Goal: Information Seeking & Learning: Learn about a topic

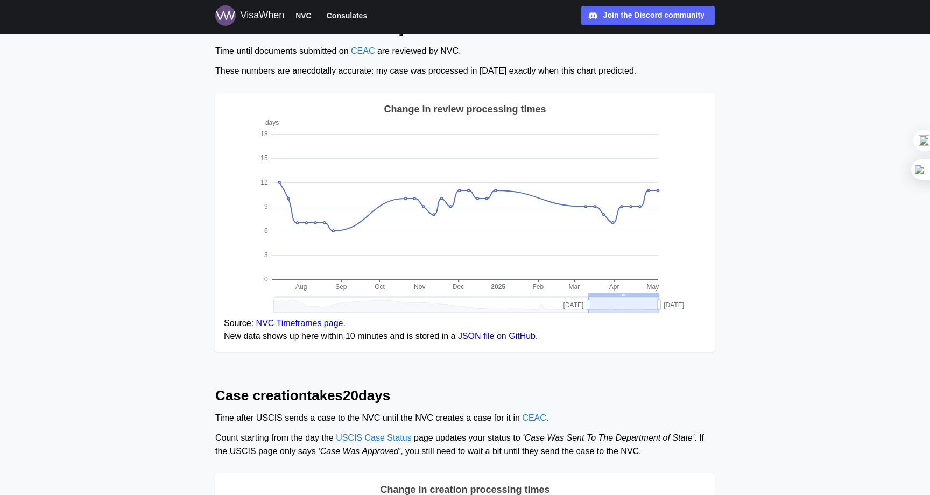
drag, startPoint x: 564, startPoint y: 305, endPoint x: 587, endPoint y: 299, distance: 22.8
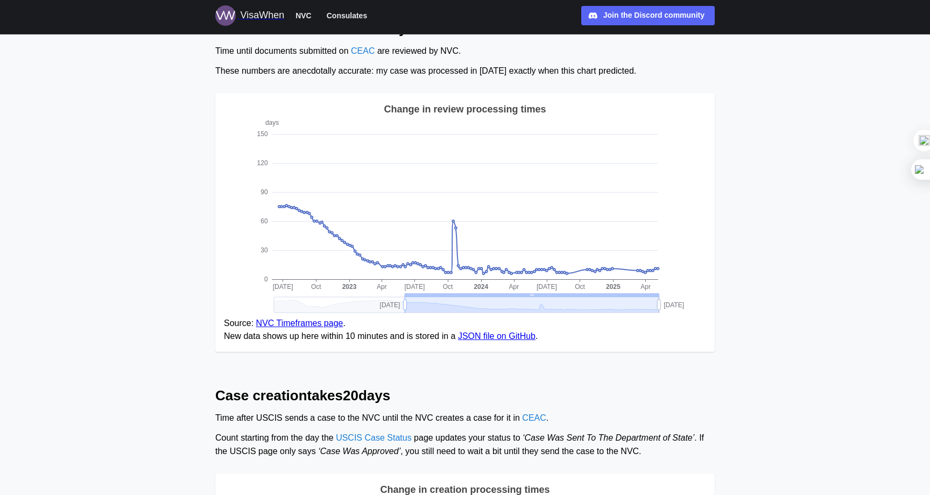
drag, startPoint x: 588, startPoint y: 300, endPoint x: 404, endPoint y: 313, distance: 184.4
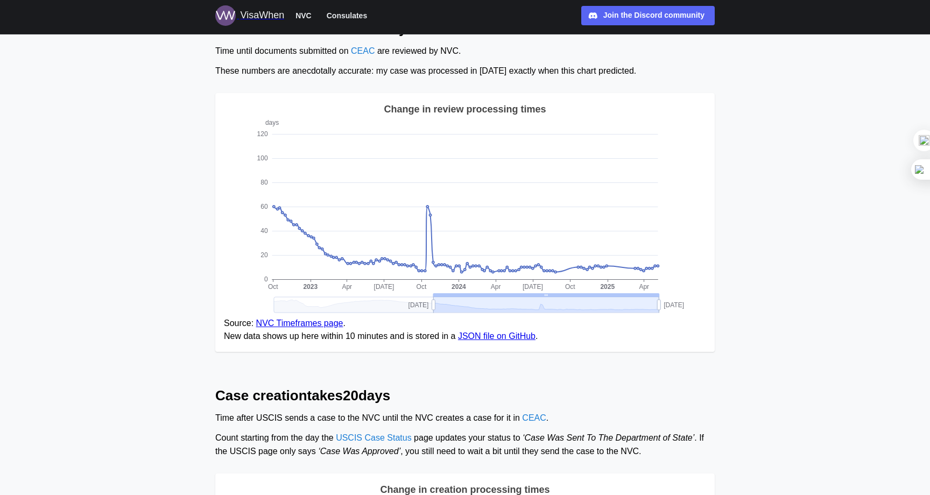
drag, startPoint x: 406, startPoint y: 306, endPoint x: 416, endPoint y: 304, distance: 10.4
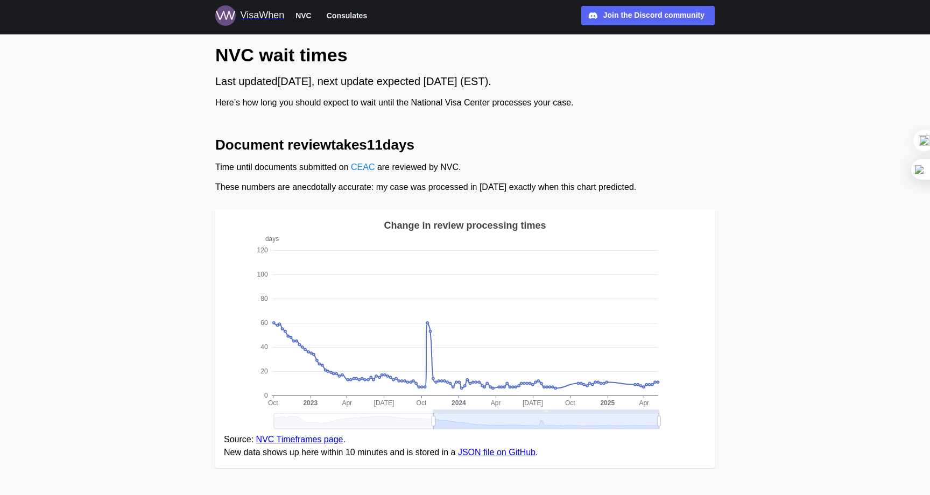
click at [301, 13] on span "NVC" at bounding box center [303, 15] width 16 height 13
click at [345, 15] on span "Consulates" at bounding box center [347, 15] width 40 height 13
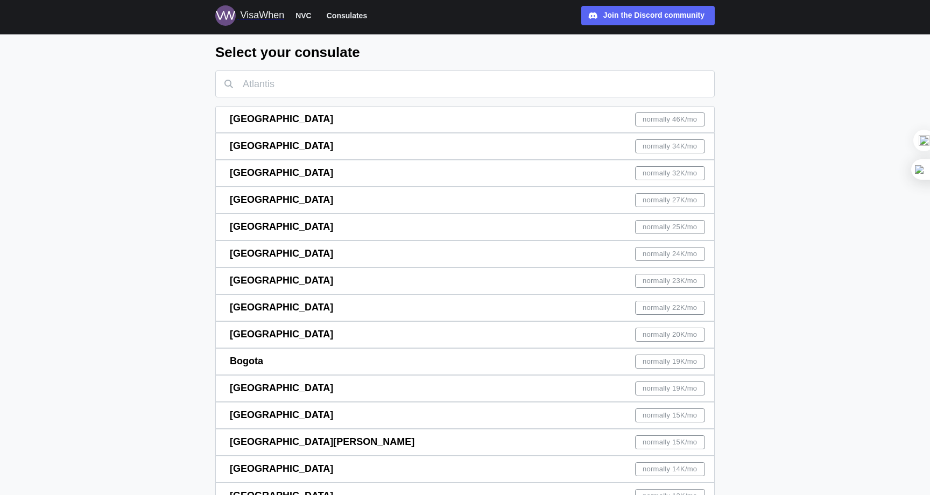
click at [642, 196] on span "normally 27K /mo" at bounding box center [669, 200] width 54 height 13
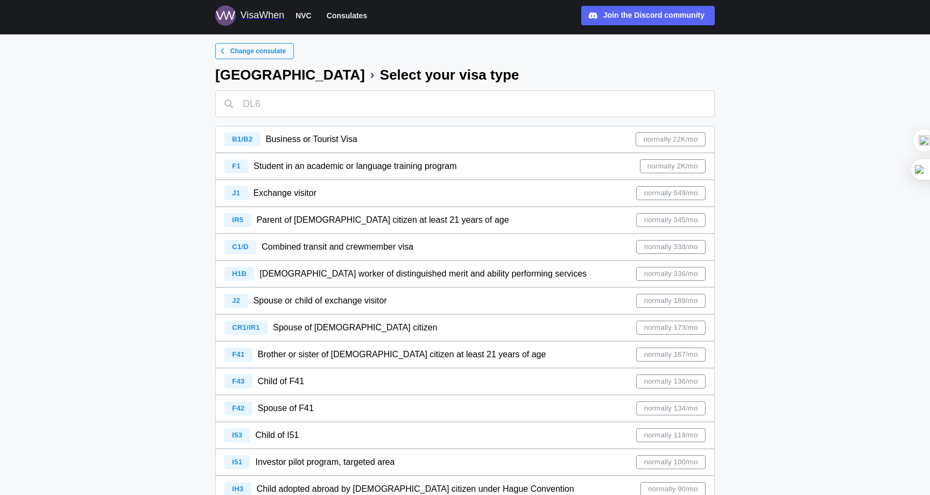
click at [597, 143] on div "B1/B2 Business or Tourist Visa normally 22K/mo" at bounding box center [464, 139] width 481 height 26
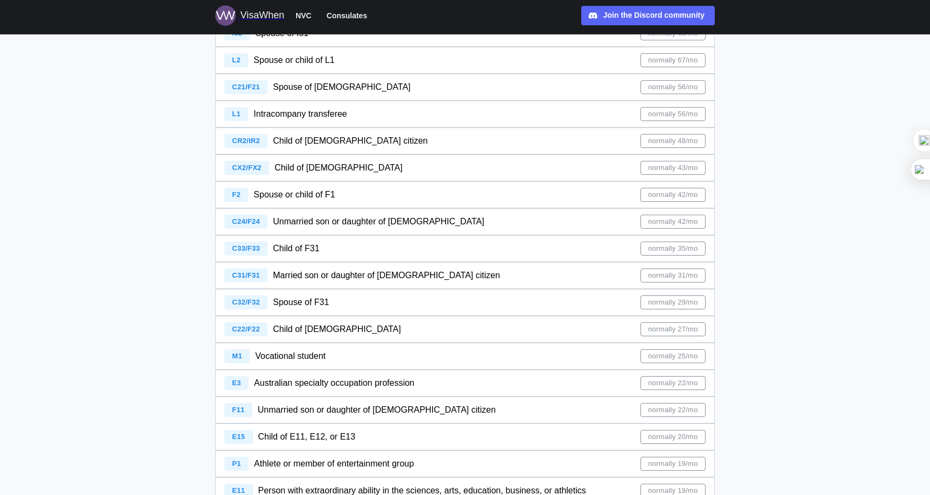
scroll to position [569, 0]
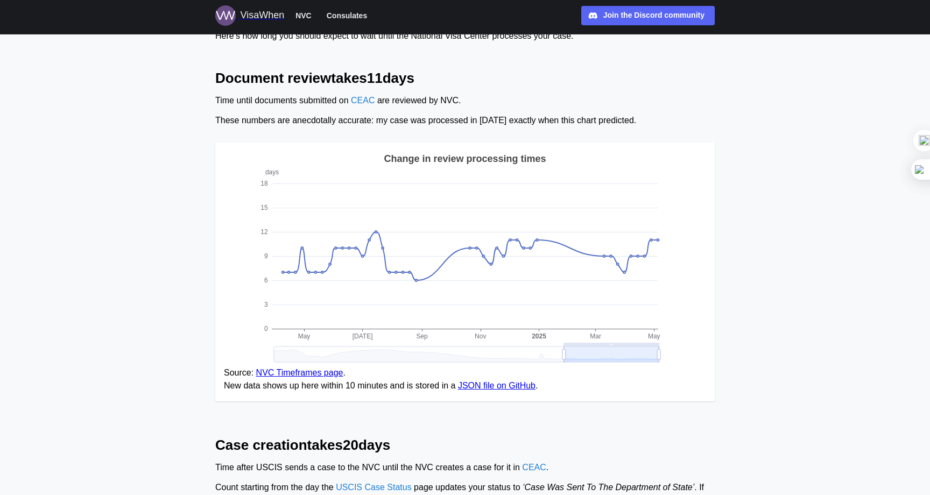
scroll to position [80, 0]
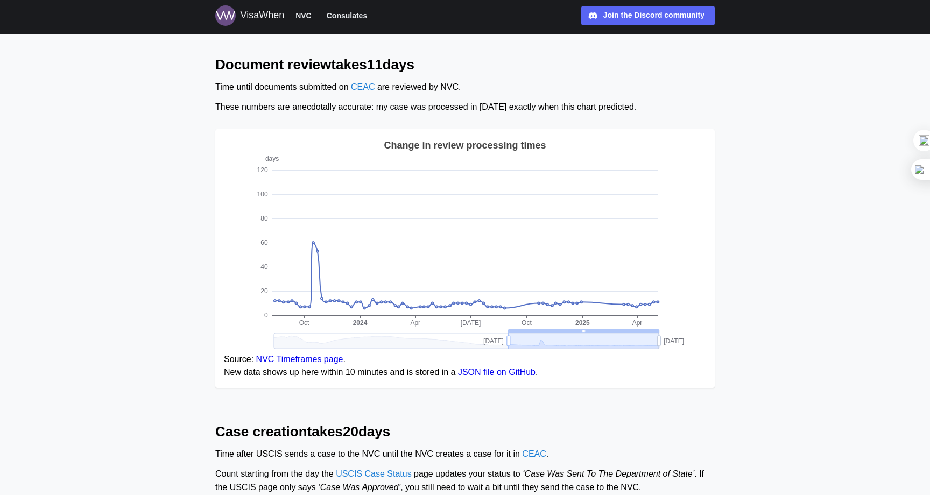
drag, startPoint x: 566, startPoint y: 342, endPoint x: 510, endPoint y: 334, distance: 56.6
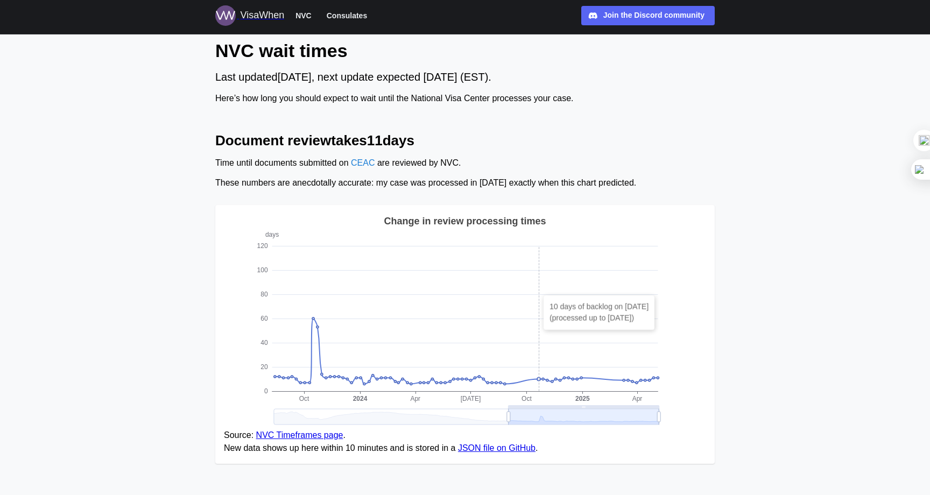
scroll to position [0, 0]
